Goal: Check status: Check status

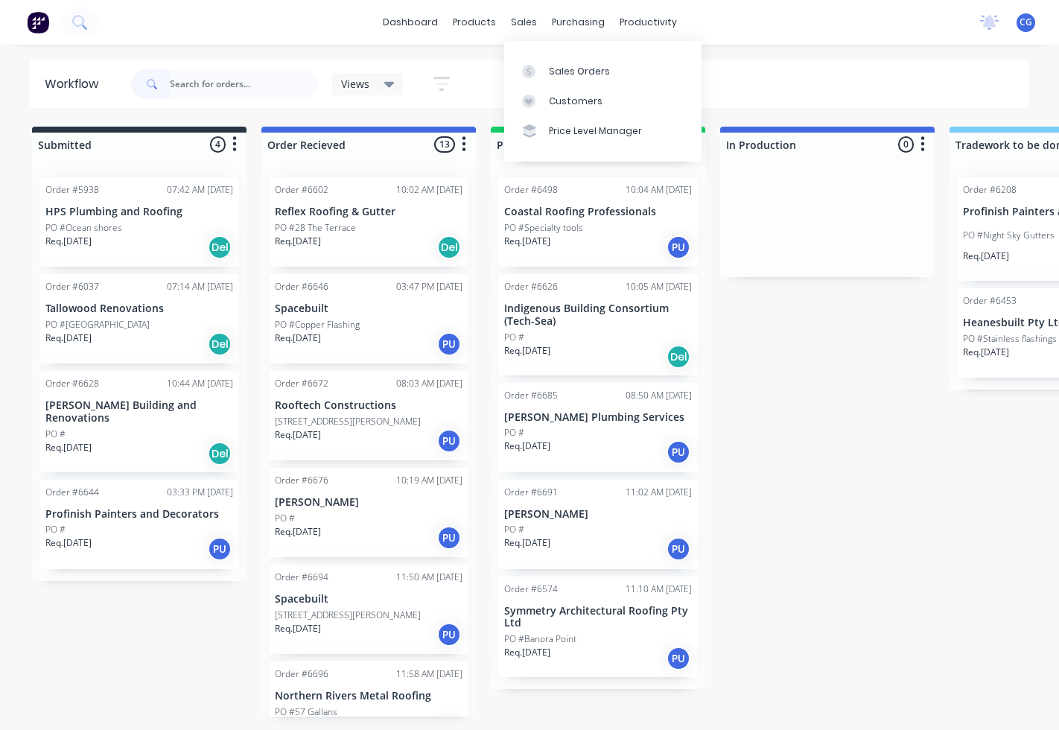
click at [524, 21] on div "sales" at bounding box center [523, 22] width 41 height 22
click at [553, 71] on div "Sales Orders" at bounding box center [579, 71] width 61 height 13
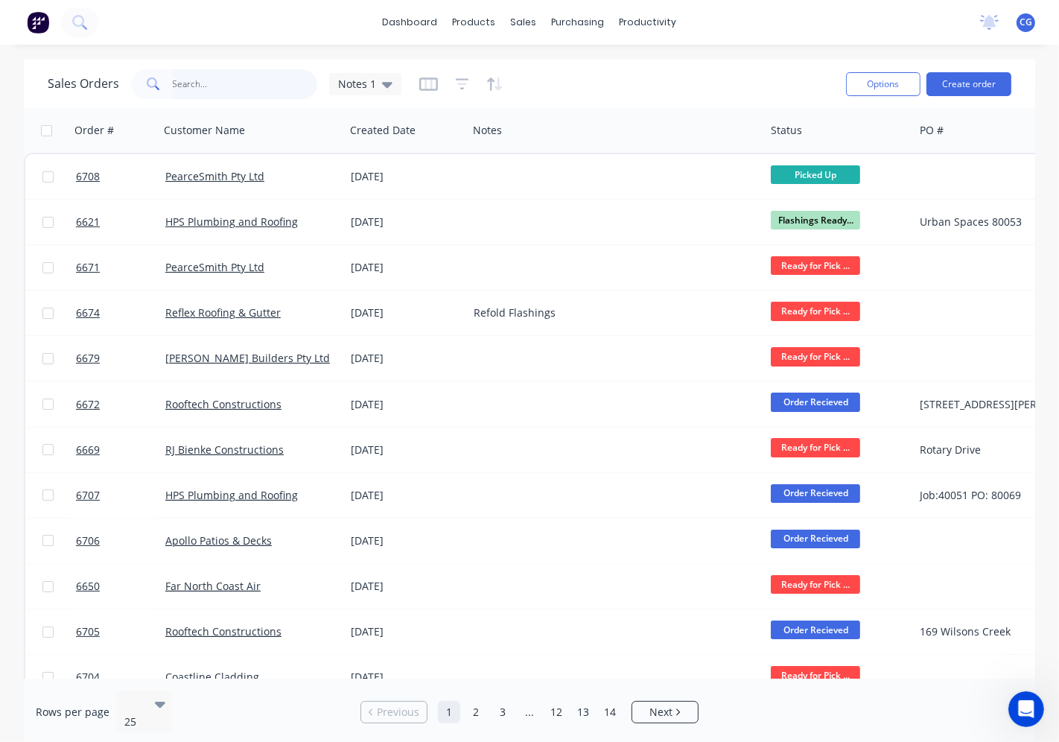
click at [262, 84] on input "text" at bounding box center [245, 84] width 145 height 30
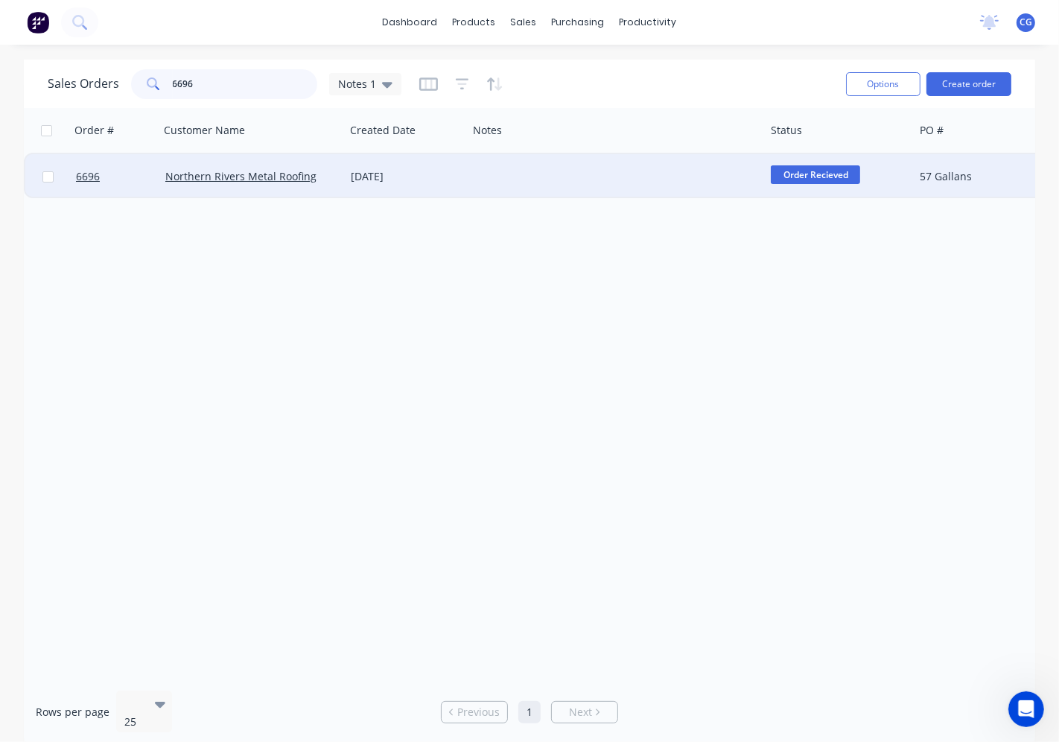
type input "6696"
click at [448, 183] on div "[DATE]" at bounding box center [406, 176] width 123 height 45
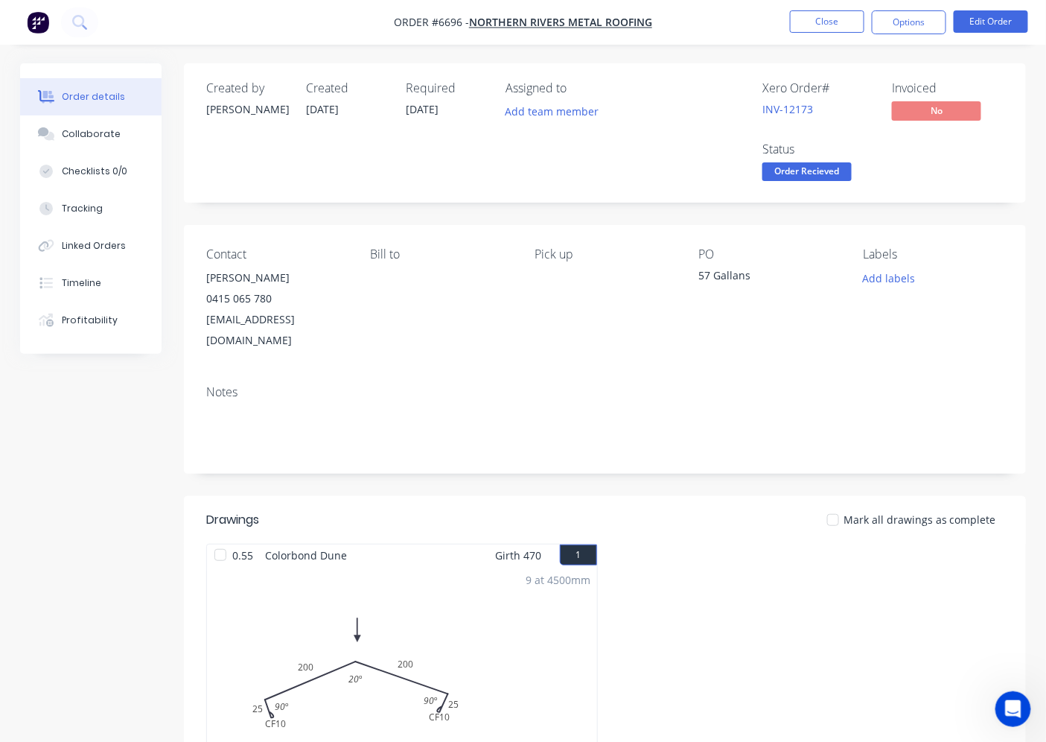
click at [238, 294] on div "0415 065 780" at bounding box center [276, 298] width 141 height 21
click at [291, 311] on div "[EMAIL_ADDRESS][DOMAIN_NAME]" at bounding box center [276, 330] width 141 height 42
click at [824, 23] on button "Close" at bounding box center [827, 21] width 74 height 22
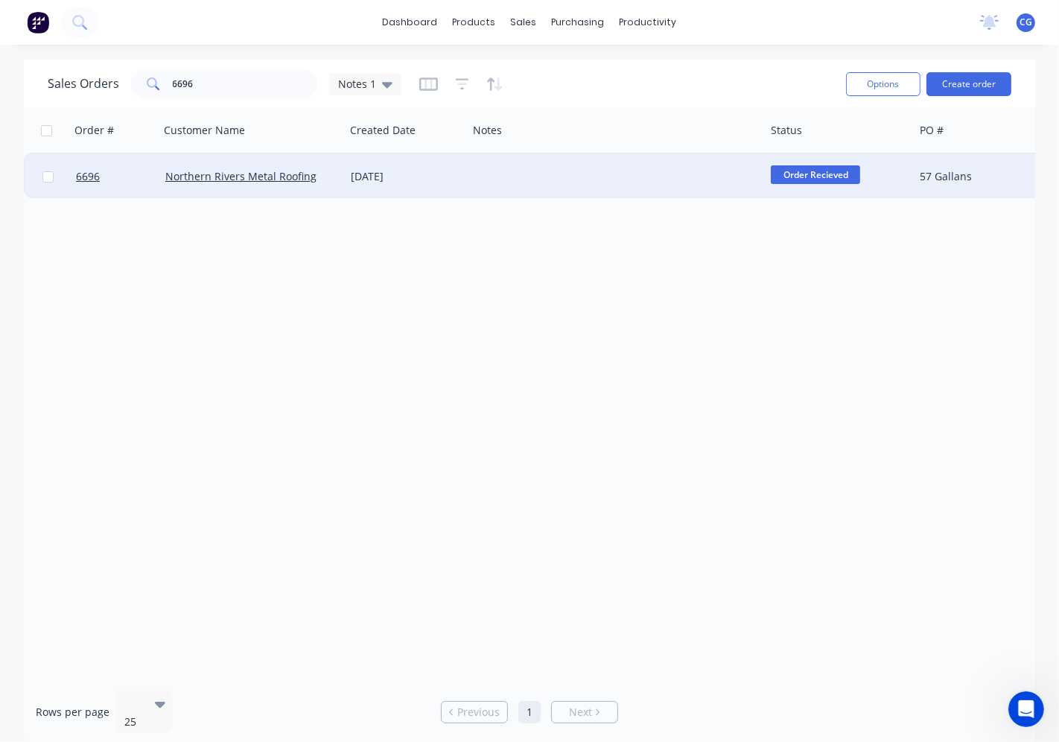
click at [506, 185] on div at bounding box center [616, 176] width 297 height 45
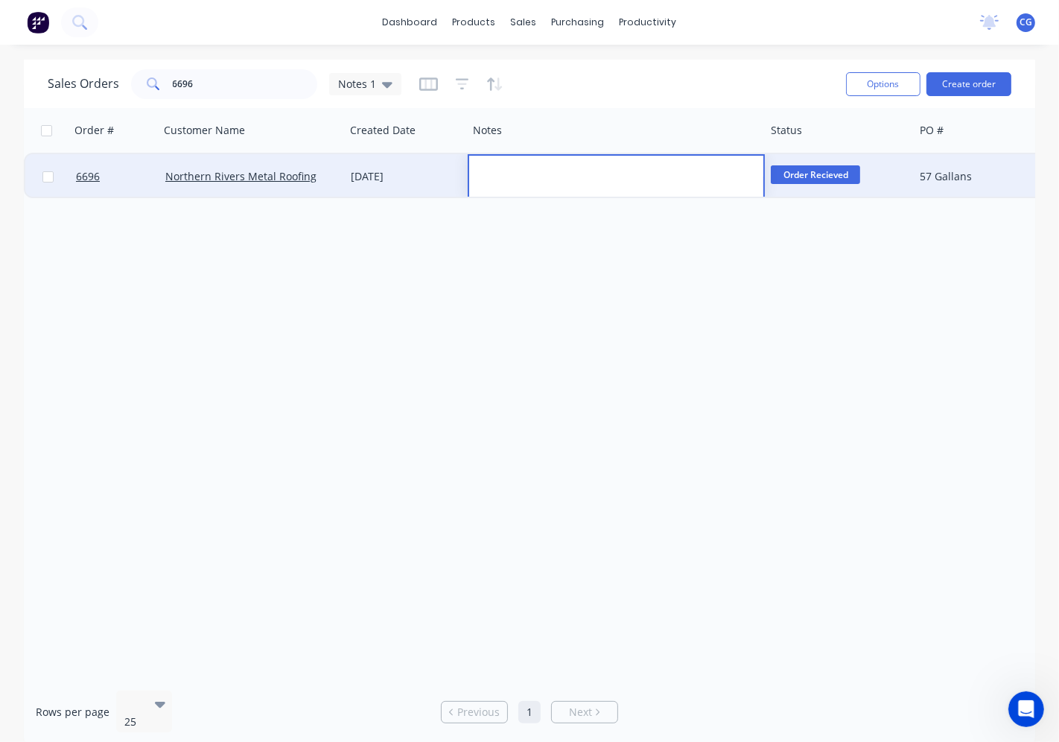
click at [397, 182] on div "[DATE]" at bounding box center [406, 176] width 111 height 15
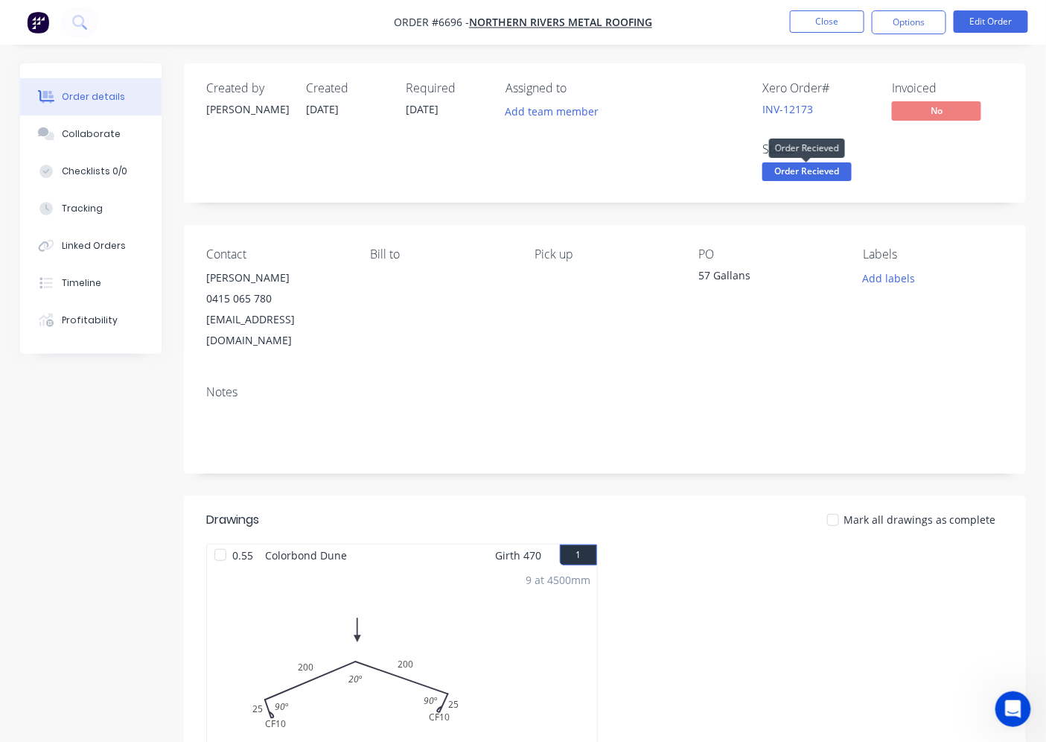
click at [800, 174] on span "Order Recieved" at bounding box center [807, 171] width 89 height 19
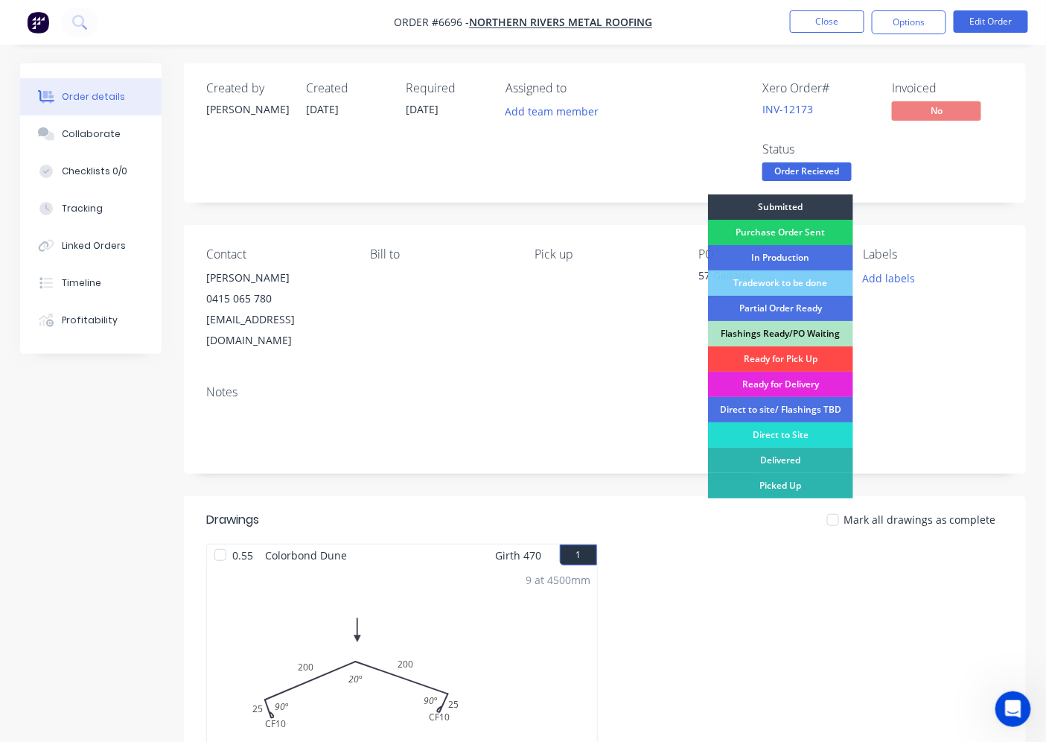
click at [810, 356] on div "Ready for Pick Up" at bounding box center [780, 358] width 145 height 25
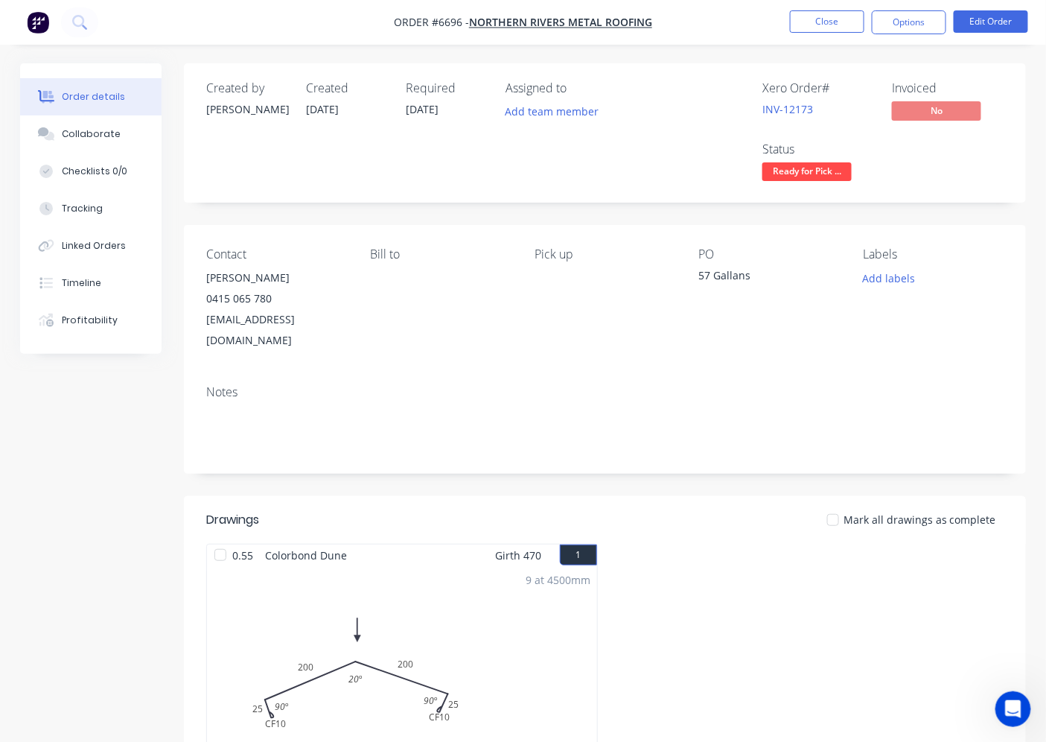
click at [844, 505] on div at bounding box center [833, 520] width 30 height 30
click at [831, 17] on button "Close" at bounding box center [827, 21] width 74 height 22
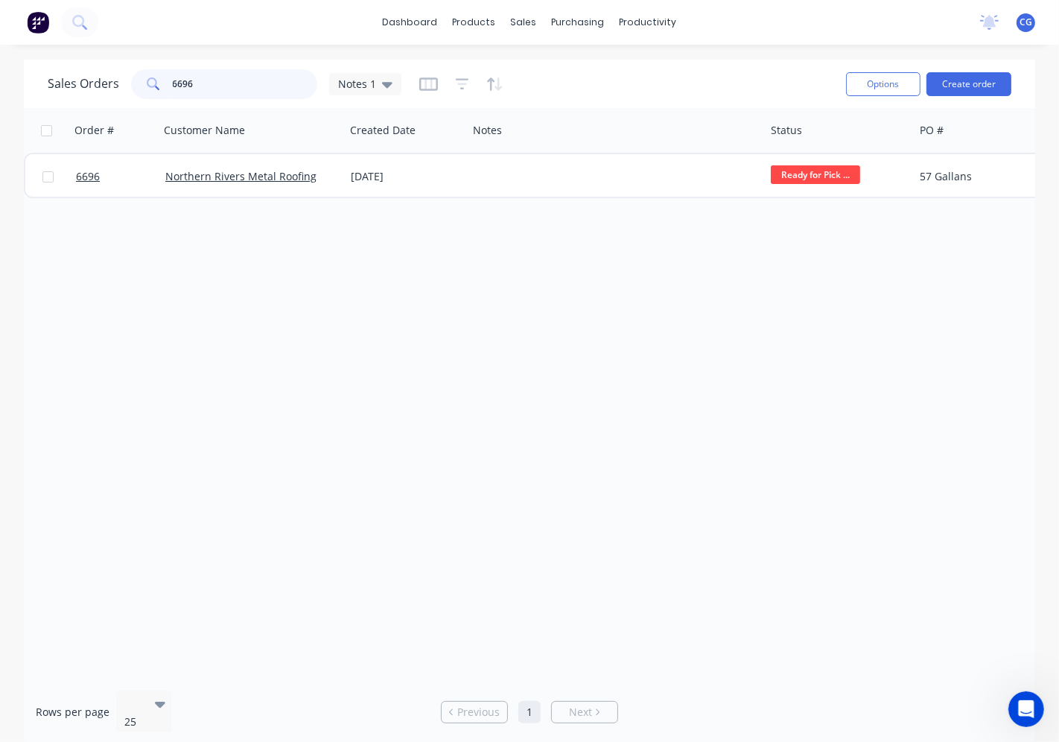
click at [234, 85] on input "6696" at bounding box center [245, 84] width 145 height 30
type input "6"
